Goal: Information Seeking & Learning: Learn about a topic

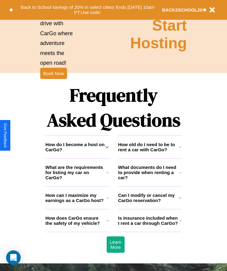
scroll to position [793, 0]
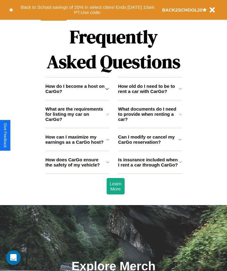
click at [149, 145] on h3 "Can I modify or cancel my CarGo reservation?" at bounding box center [148, 139] width 61 height 10
click at [77, 168] on h3 "How does CarGo ensure the safety of my vehicle?" at bounding box center [75, 162] width 61 height 10
click at [149, 145] on h3 "Can I modify or cancel my CarGo reservation?" at bounding box center [148, 139] width 61 height 10
click at [77, 122] on h3 "What are the requirements for listing my car on CarGo?" at bounding box center [75, 114] width 61 height 16
click at [149, 122] on h3 "What documents do I need to provide when renting a car?" at bounding box center [148, 114] width 61 height 16
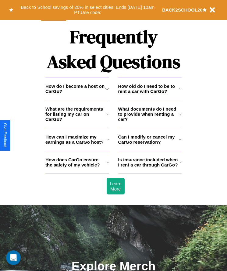
click at [180, 165] on icon at bounding box center [180, 162] width 2 height 5
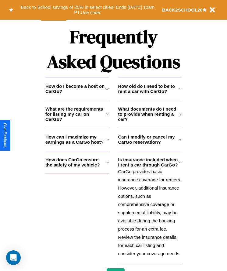
click at [77, 94] on h3 "How do I become a host on CarGo?" at bounding box center [75, 89] width 60 height 10
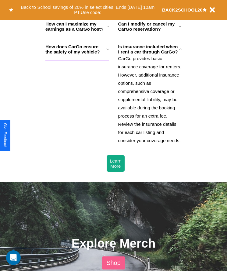
scroll to position [974, 0]
